Goal: Information Seeking & Learning: Learn about a topic

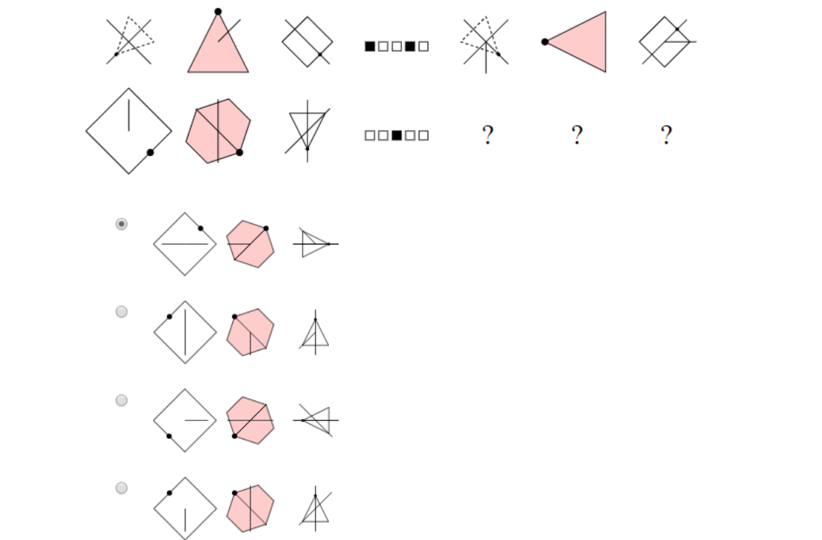
scroll to position [955, 0]
click at [122, 310] on img at bounding box center [411, 156] width 666 height 774
click at [215, 332] on img at bounding box center [411, 156] width 666 height 774
click at [276, 346] on img at bounding box center [411, 156] width 666 height 774
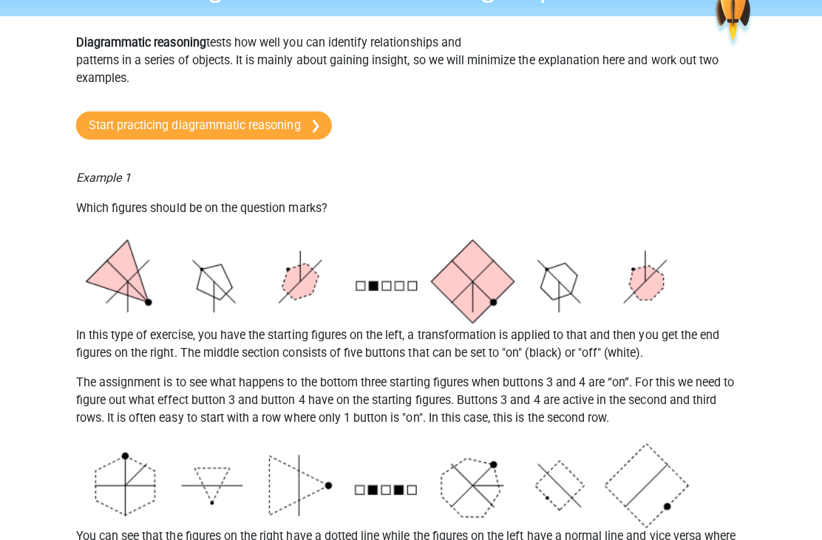
scroll to position [0, 0]
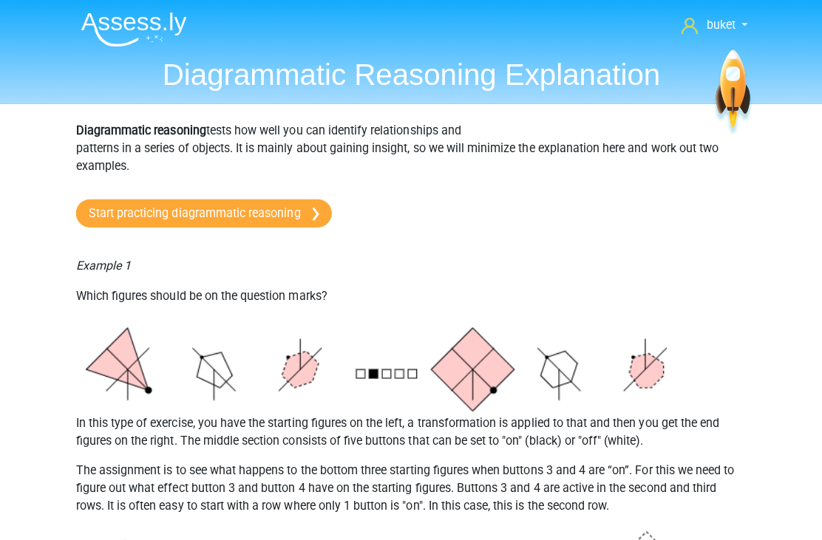
click at [253, 199] on link "Start practicing diagrammatic reasoning" at bounding box center [205, 212] width 254 height 28
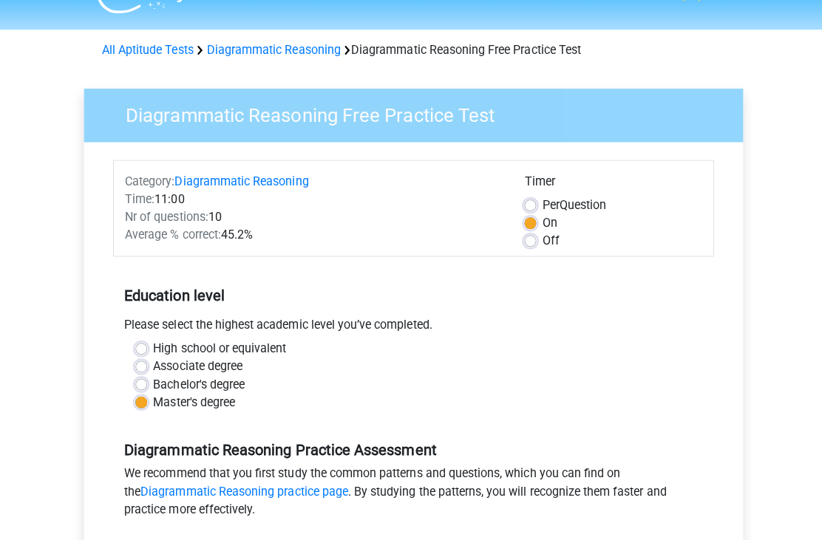
scroll to position [41, 0]
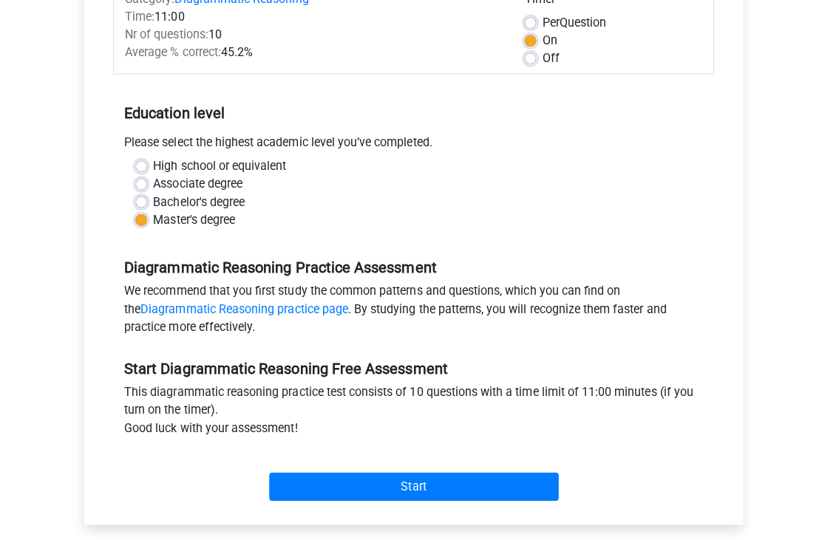
click at [408, 495] on input "Start" at bounding box center [410, 484] width 287 height 28
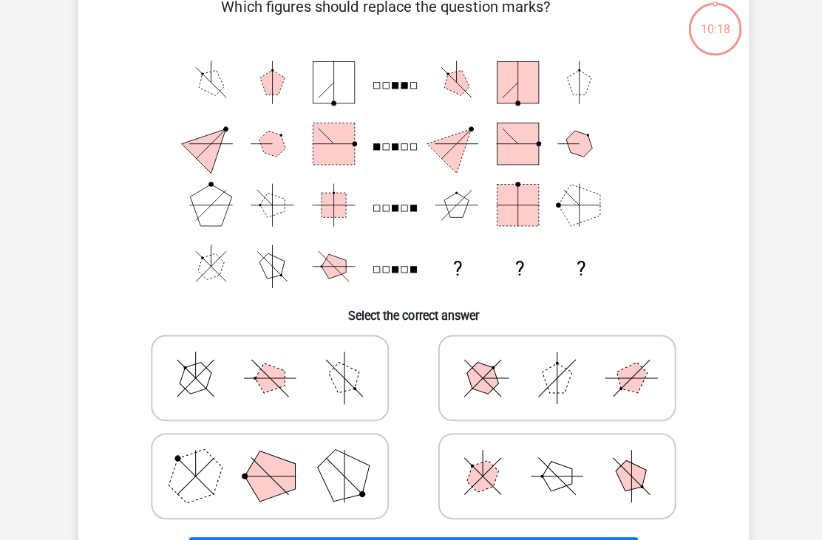
scroll to position [85, 0]
click at [322, 459] on polygon at bounding box center [342, 472] width 71 height 71
click at [278, 454] on input "radio" at bounding box center [273, 450] width 10 height 10
radio input "true"
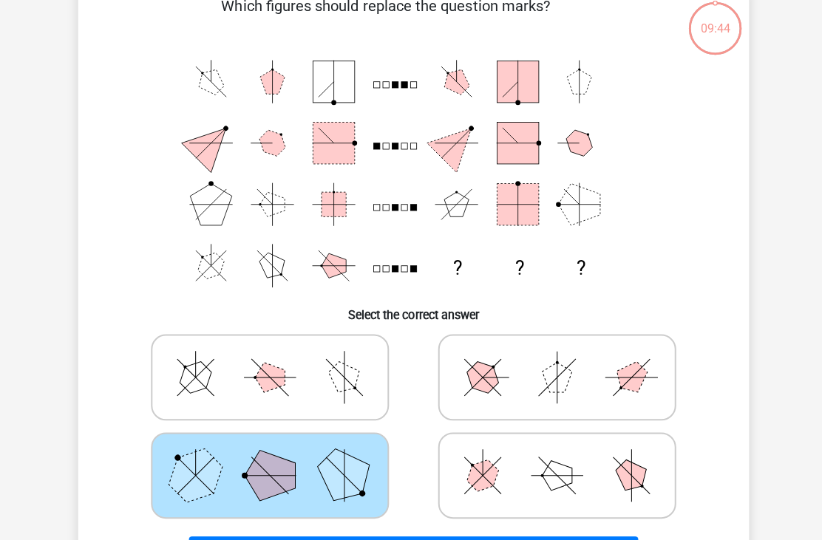
click at [380, 539] on button "Next Question" at bounding box center [411, 548] width 447 height 31
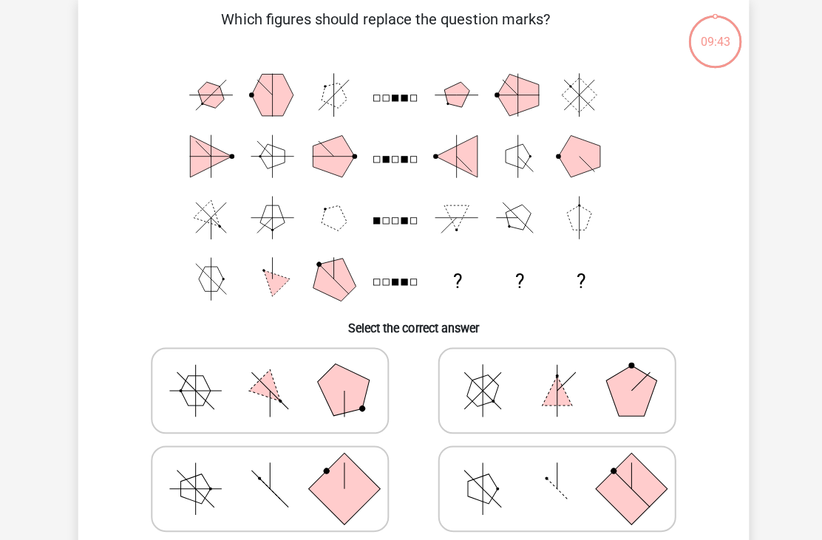
scroll to position [68, 0]
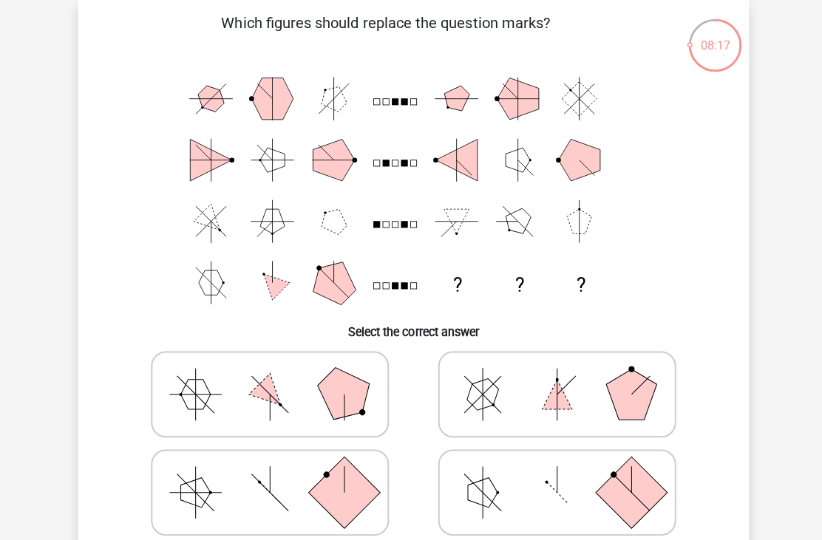
click at [321, 479] on rect at bounding box center [342, 489] width 71 height 71
click at [278, 471] on input "radio" at bounding box center [273, 467] width 10 height 10
radio input "true"
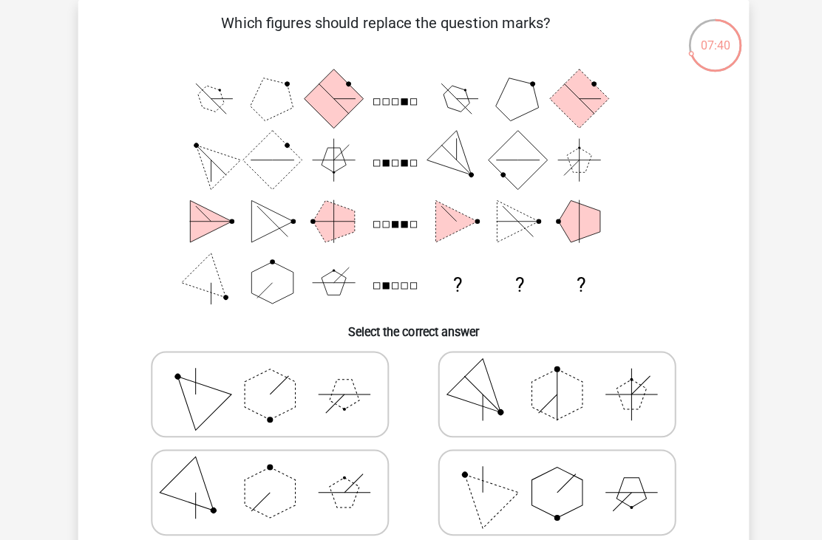
click at [532, 471] on icon at bounding box center [554, 490] width 222 height 74
click at [553, 471] on input "radio" at bounding box center [558, 467] width 10 height 10
radio input "true"
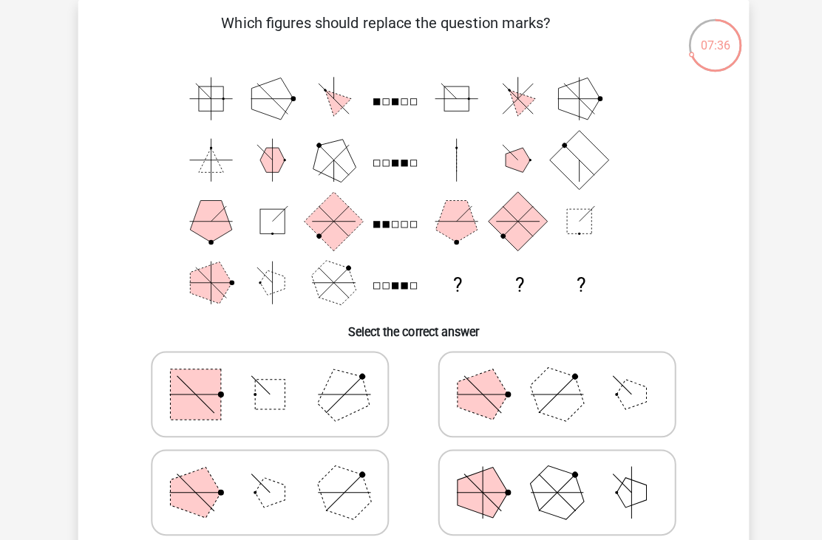
click at [198, 466] on icon at bounding box center [268, 490] width 222 height 74
click at [268, 466] on input "radio" at bounding box center [273, 467] width 10 height 10
radio input "true"
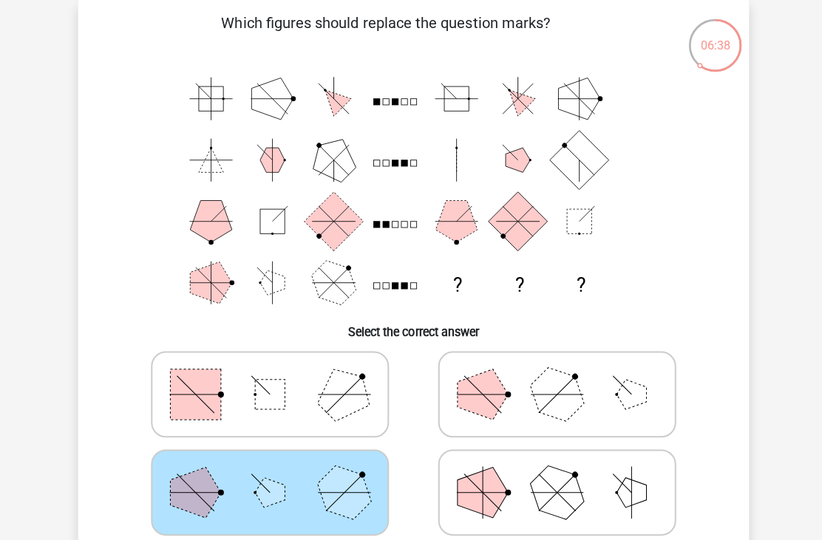
click at [570, 387] on polygon at bounding box center [553, 392] width 71 height 71
click at [563, 374] on input "radio" at bounding box center [558, 369] width 10 height 10
radio input "true"
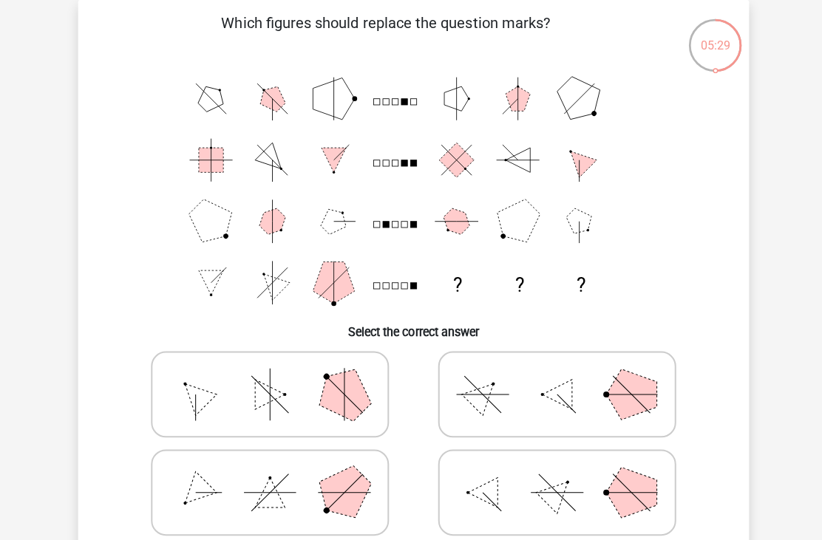
click at [544, 483] on icon at bounding box center [554, 490] width 222 height 74
click at [553, 471] on input "radio" at bounding box center [558, 467] width 10 height 10
radio input "true"
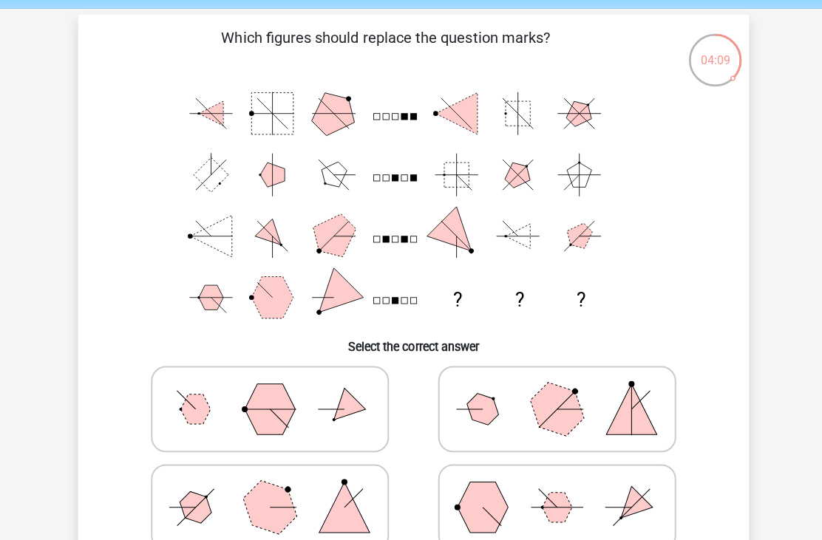
scroll to position [69, 0]
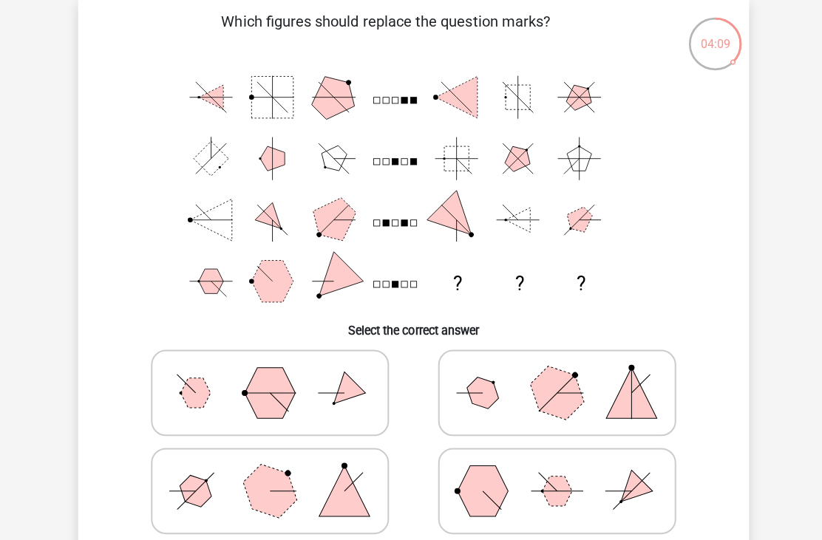
click at [309, 491] on icon at bounding box center [268, 488] width 222 height 74
click at [278, 470] on input "radio" at bounding box center [273, 465] width 10 height 10
radio input "true"
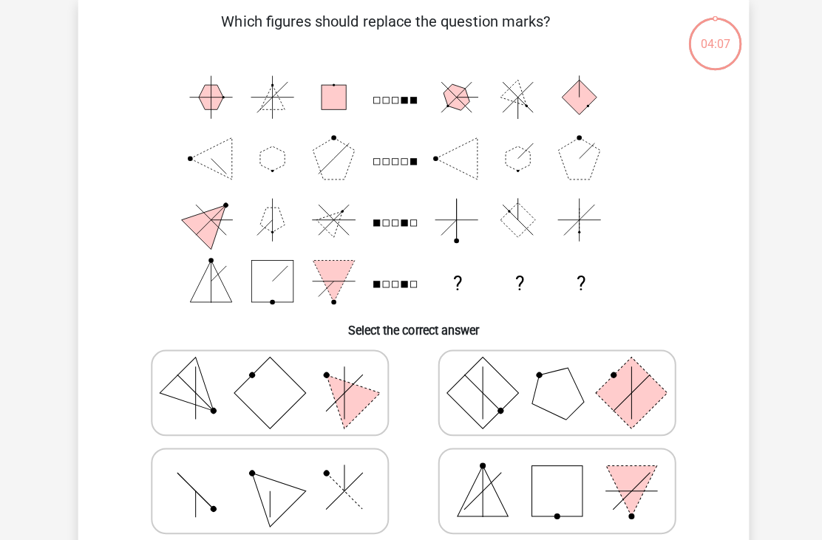
scroll to position [68, 0]
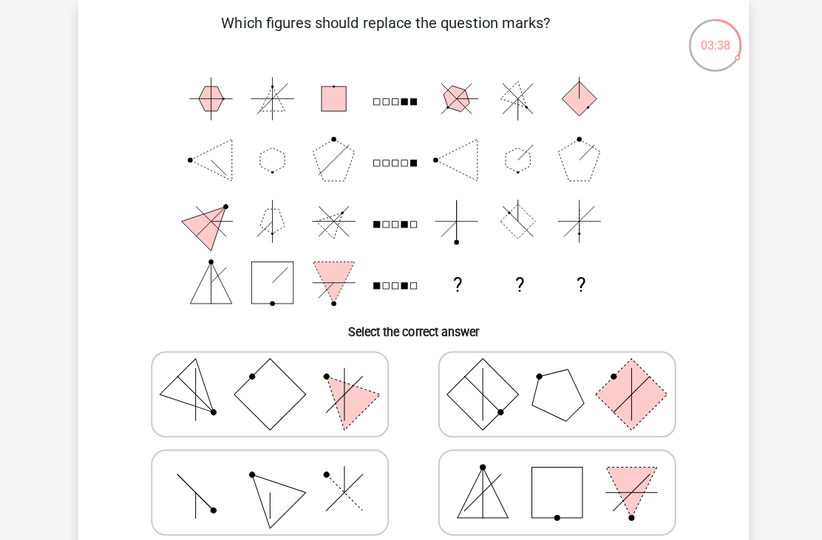
click at [318, 492] on icon at bounding box center [268, 490] width 222 height 74
click at [278, 471] on input "radio" at bounding box center [273, 467] width 10 height 10
radio input "true"
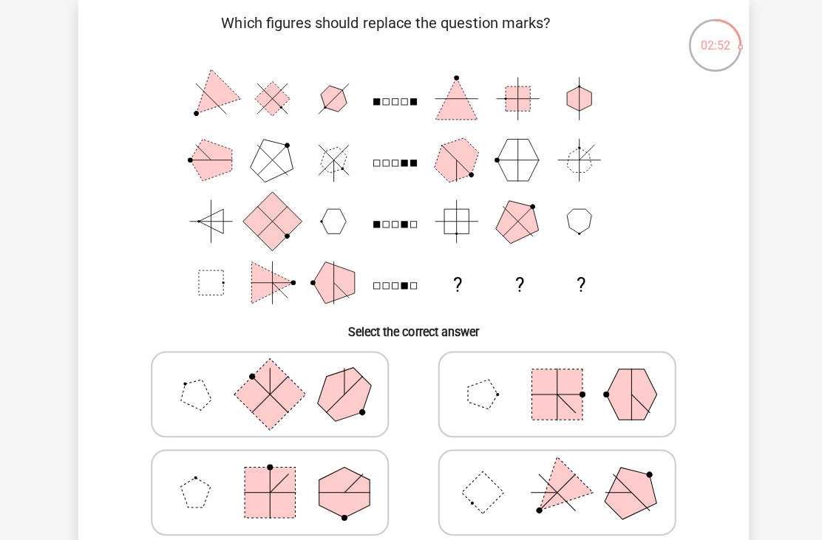
click at [530, 384] on rect at bounding box center [553, 392] width 50 height 50
click at [553, 374] on input "radio" at bounding box center [558, 369] width 10 height 10
radio input "true"
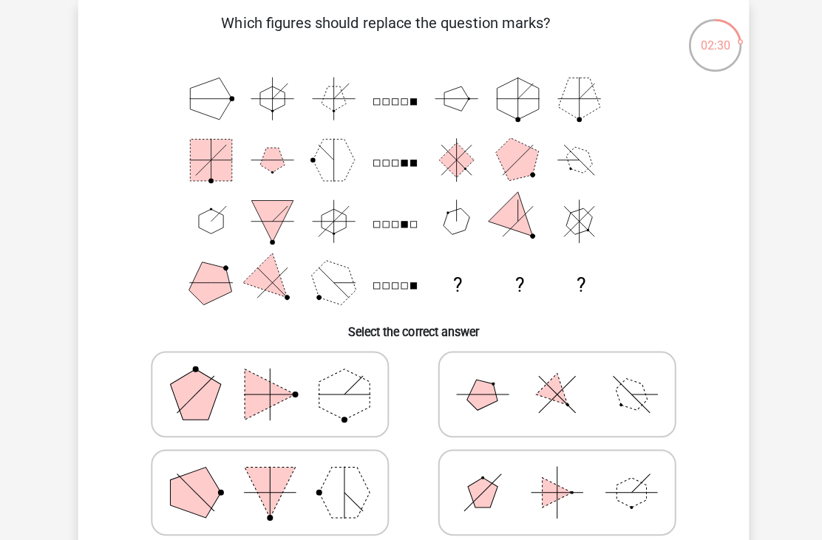
click at [548, 386] on polygon at bounding box center [554, 393] width 42 height 42
click at [553, 374] on input "radio" at bounding box center [558, 369] width 10 height 10
radio input "true"
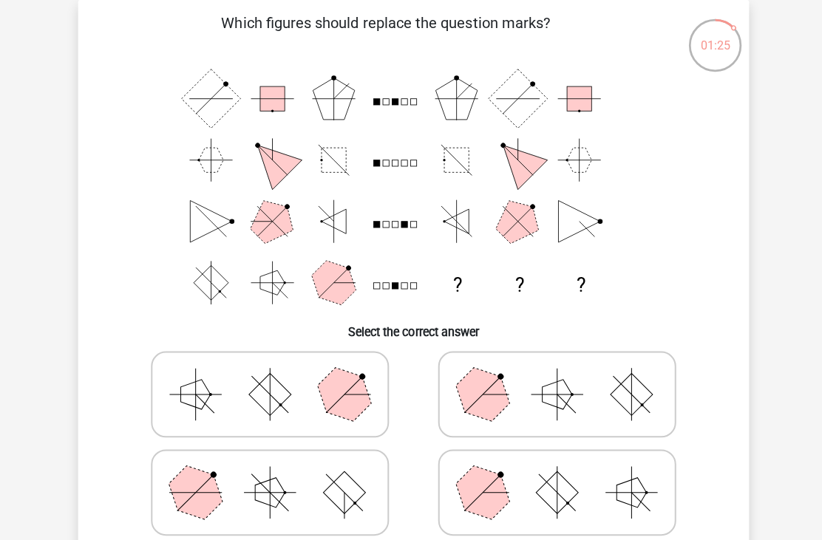
click at [565, 492] on rect at bounding box center [554, 490] width 42 height 42
click at [563, 471] on input "radio" at bounding box center [558, 467] width 10 height 10
radio input "true"
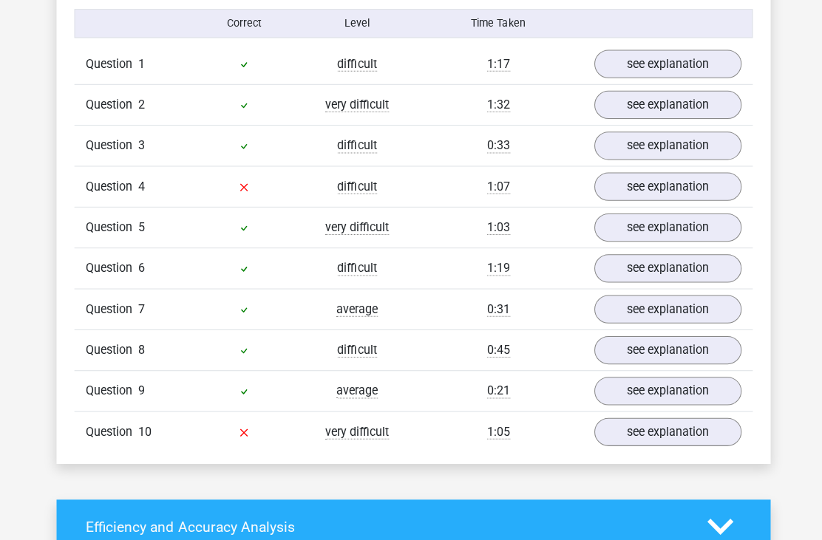
scroll to position [941, 0]
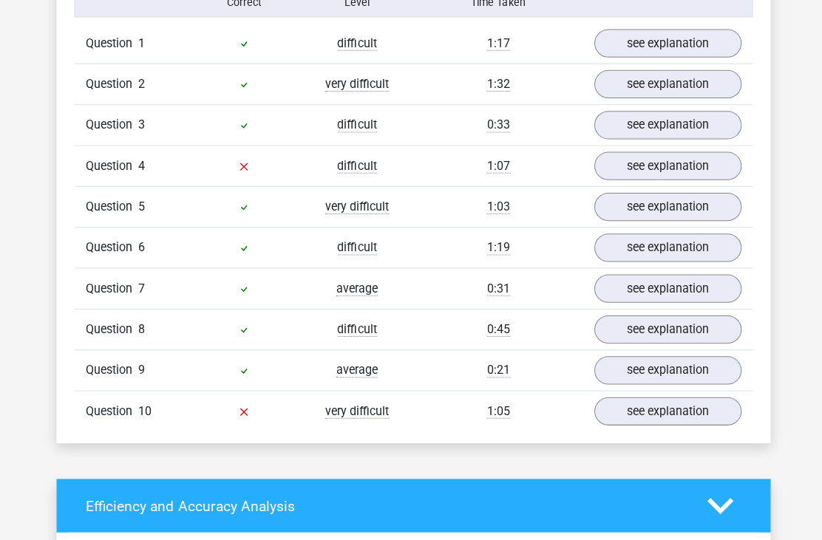
click at [677, 406] on link "see explanation" at bounding box center [663, 409] width 146 height 28
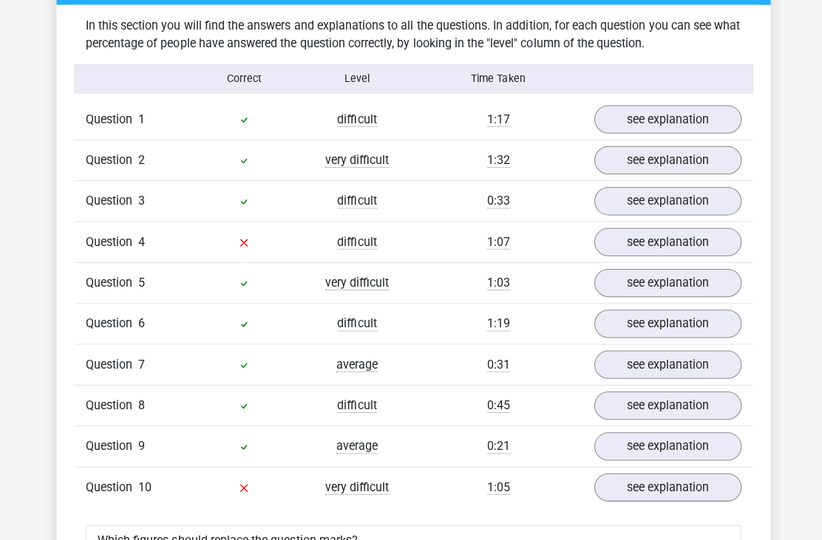
scroll to position [887, 0]
click at [662, 242] on link "see explanation" at bounding box center [663, 241] width 146 height 28
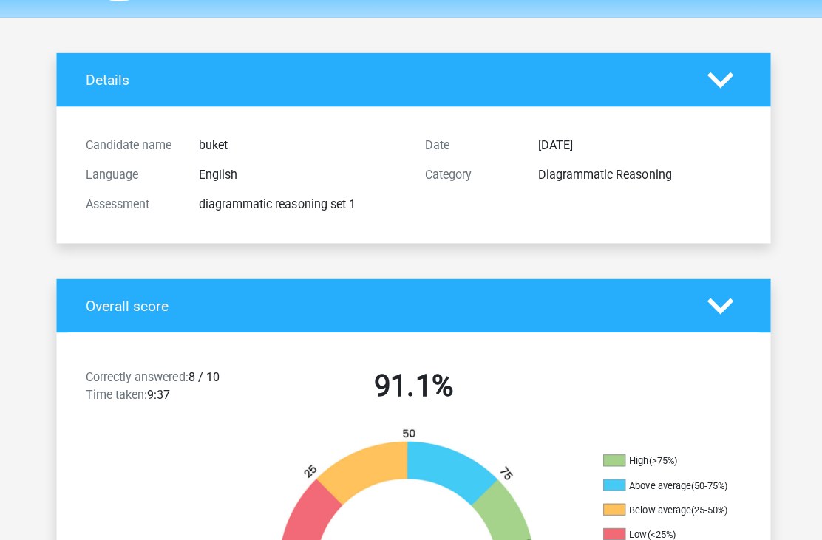
scroll to position [0, 0]
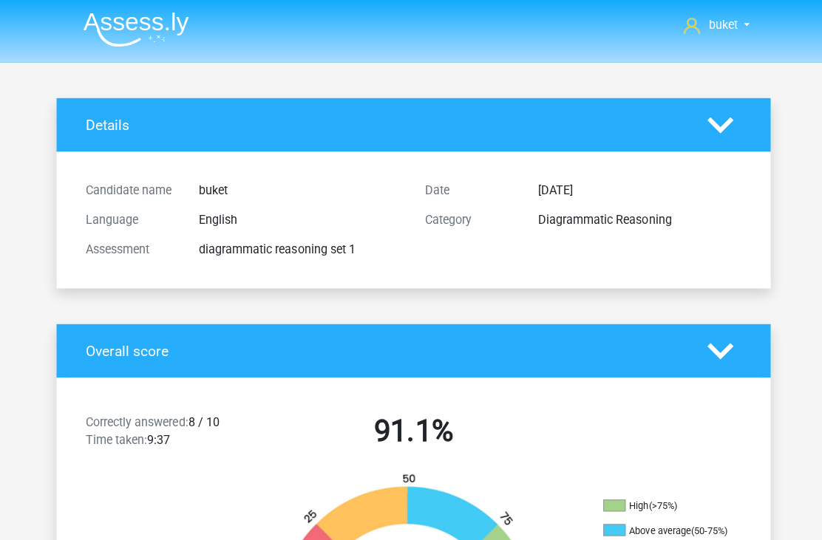
click at [149, 28] on img at bounding box center [135, 29] width 105 height 35
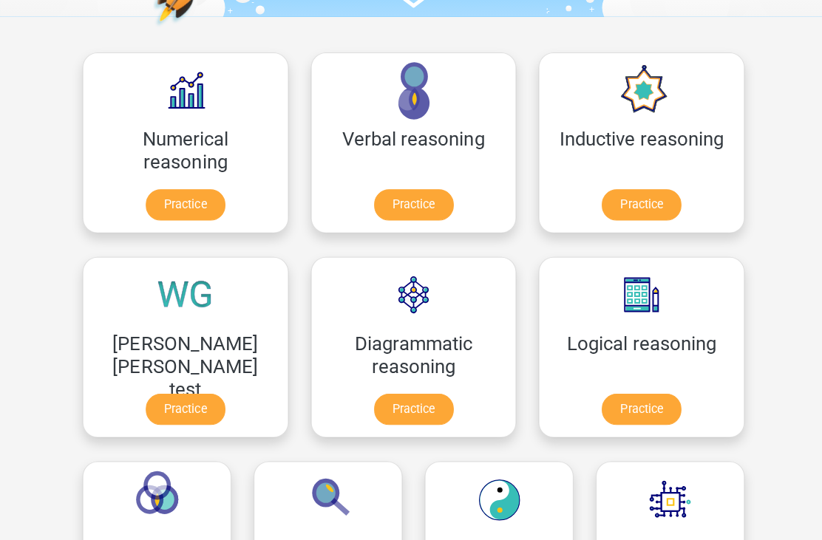
scroll to position [202, 0]
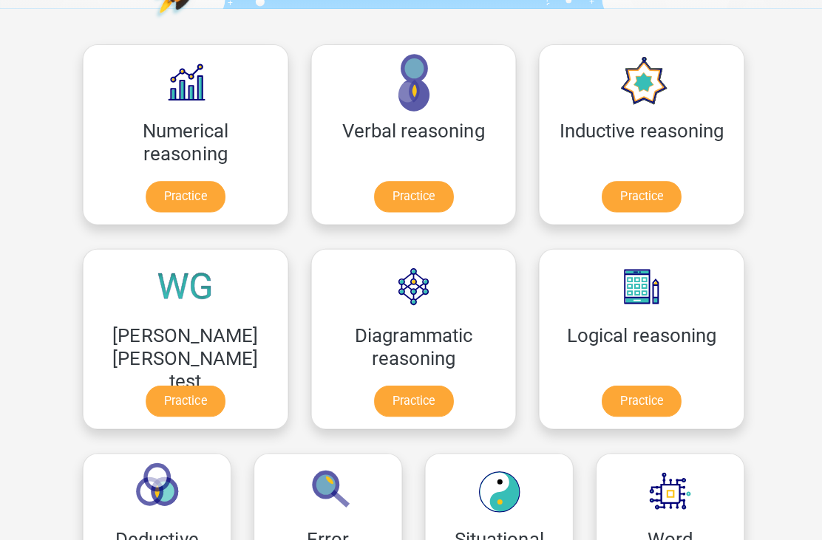
click at [598, 392] on link "Practice" at bounding box center [637, 398] width 79 height 31
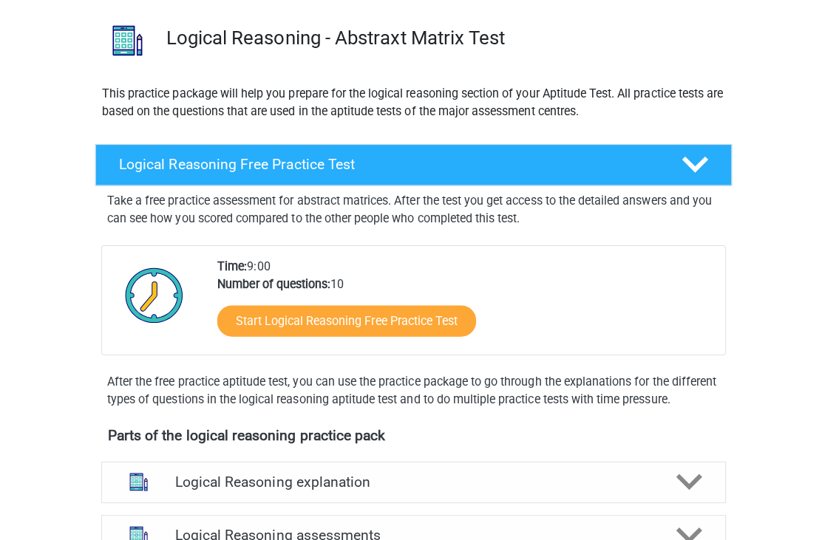
scroll to position [101, 0]
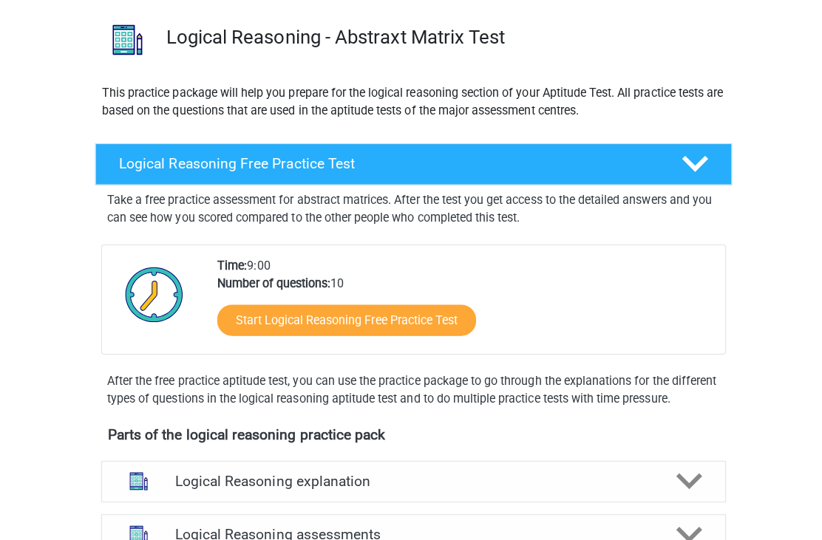
click at [440, 318] on link "Start Logical Reasoning Free Practice Test" at bounding box center [344, 318] width 257 height 31
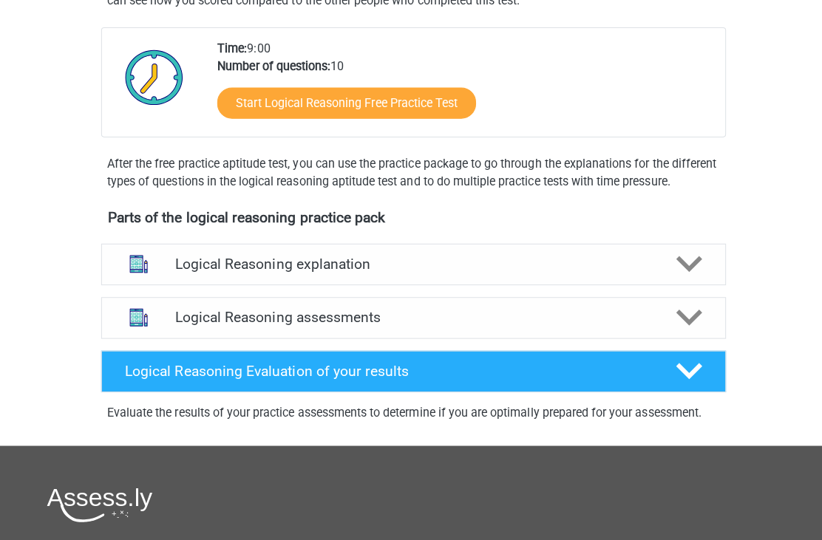
click at [682, 276] on icon at bounding box center [685, 263] width 26 height 26
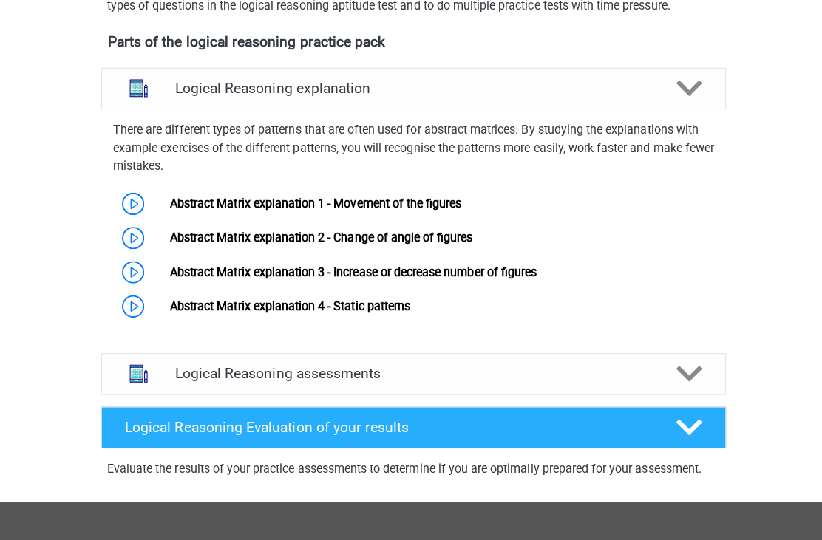
scroll to position [493, 0]
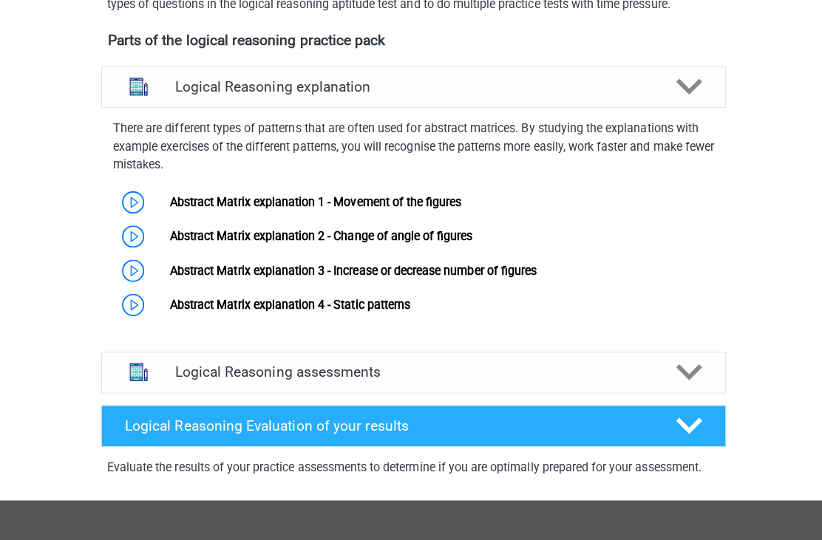
click at [691, 383] on icon at bounding box center [685, 371] width 26 height 26
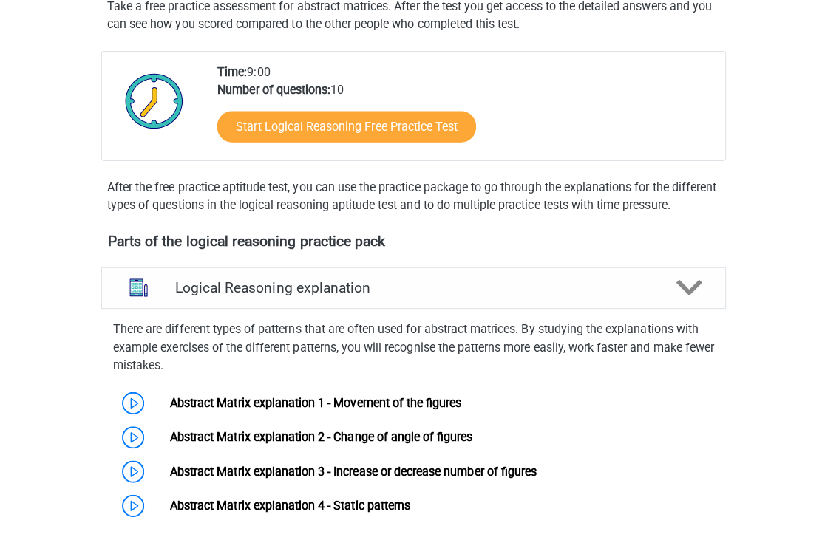
scroll to position [294, 0]
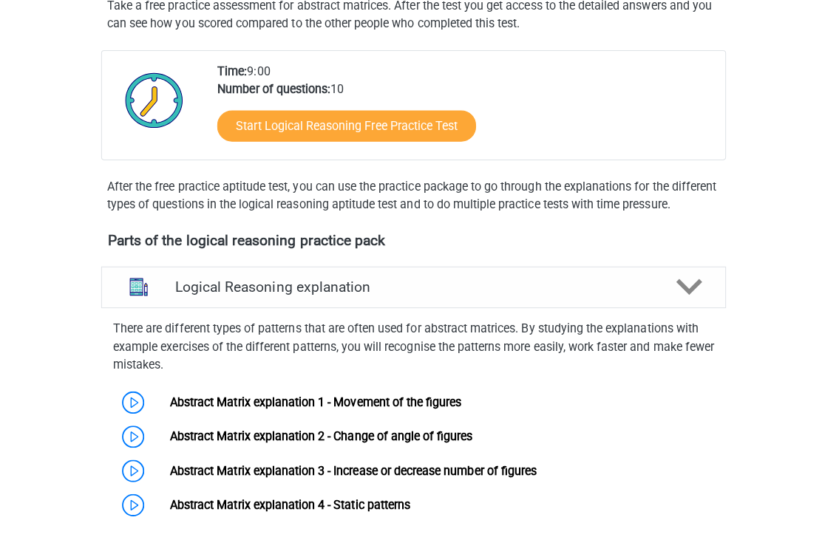
click at [266, 406] on link "Abstract Matrix explanation 1 - Movement of the figures" at bounding box center [313, 400] width 290 height 14
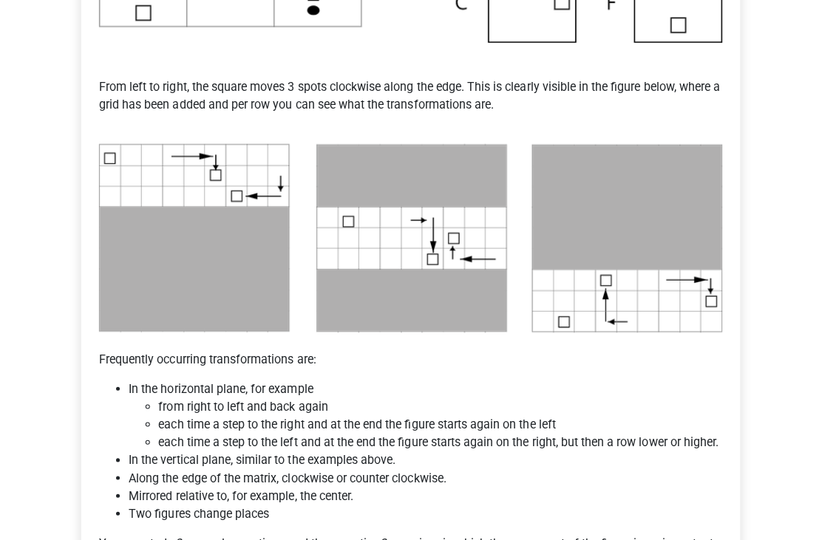
scroll to position [638, 0]
